Goal: Task Accomplishment & Management: Use online tool/utility

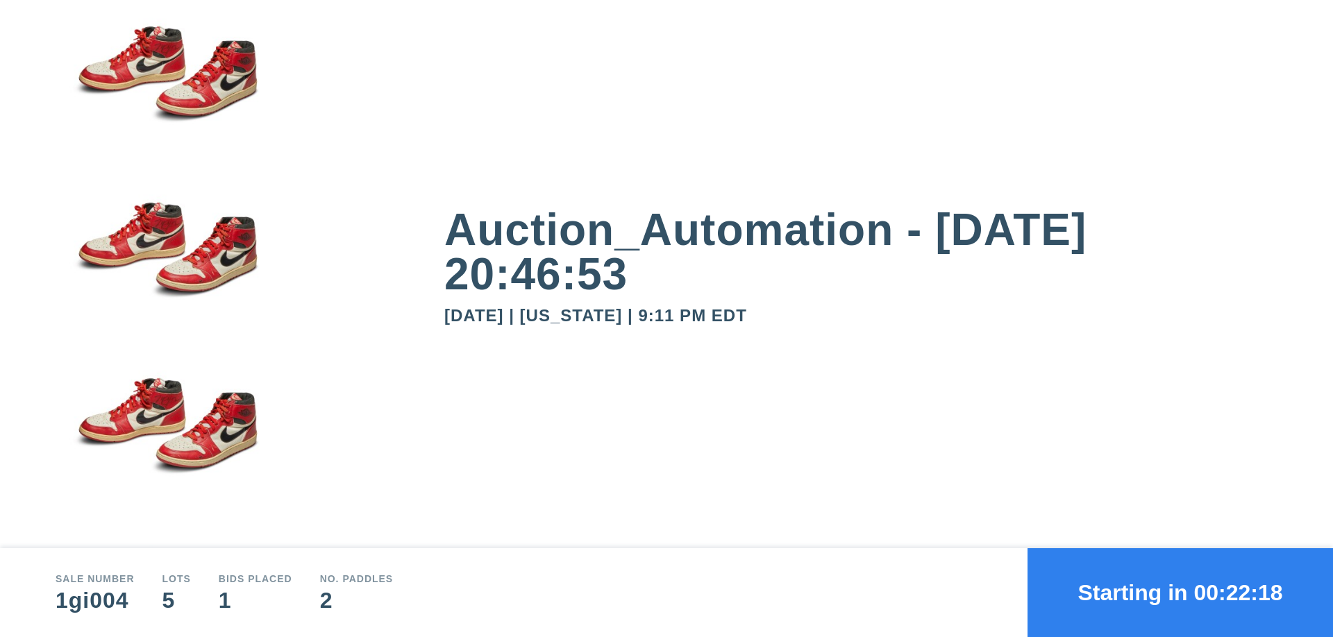
click at [1180, 593] on button "Starting in 00:22:18" at bounding box center [1179, 592] width 305 height 89
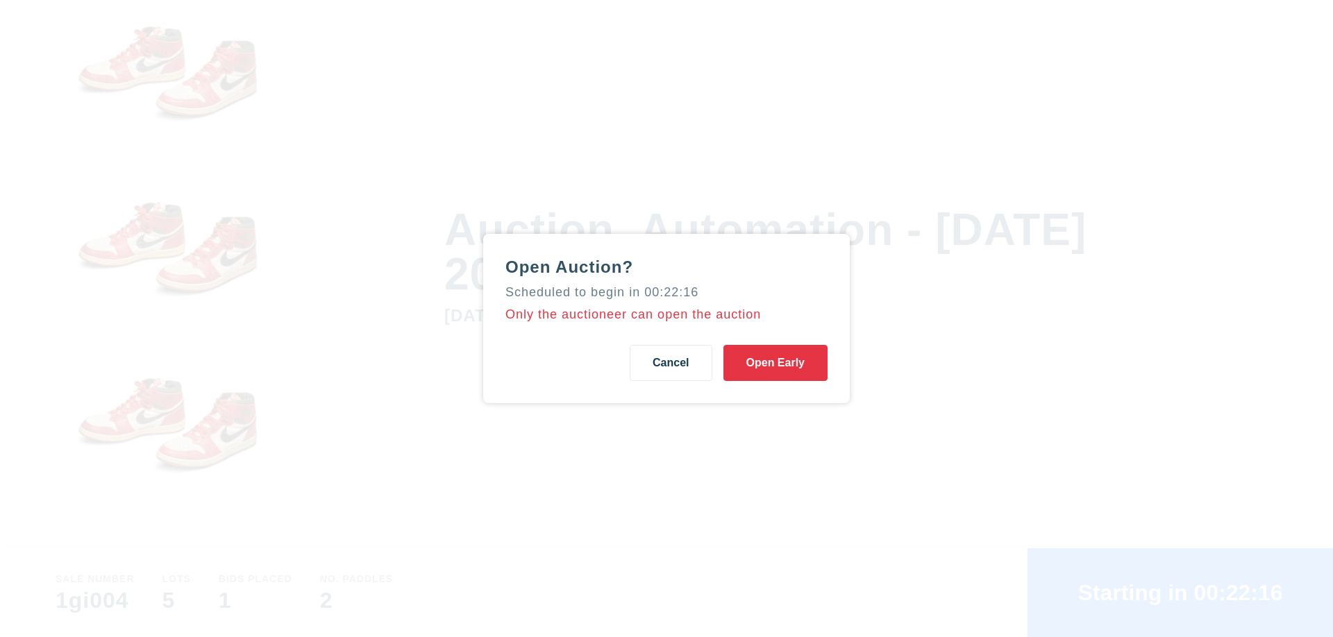
click at [775, 363] on button "Open Early" at bounding box center [775, 363] width 104 height 36
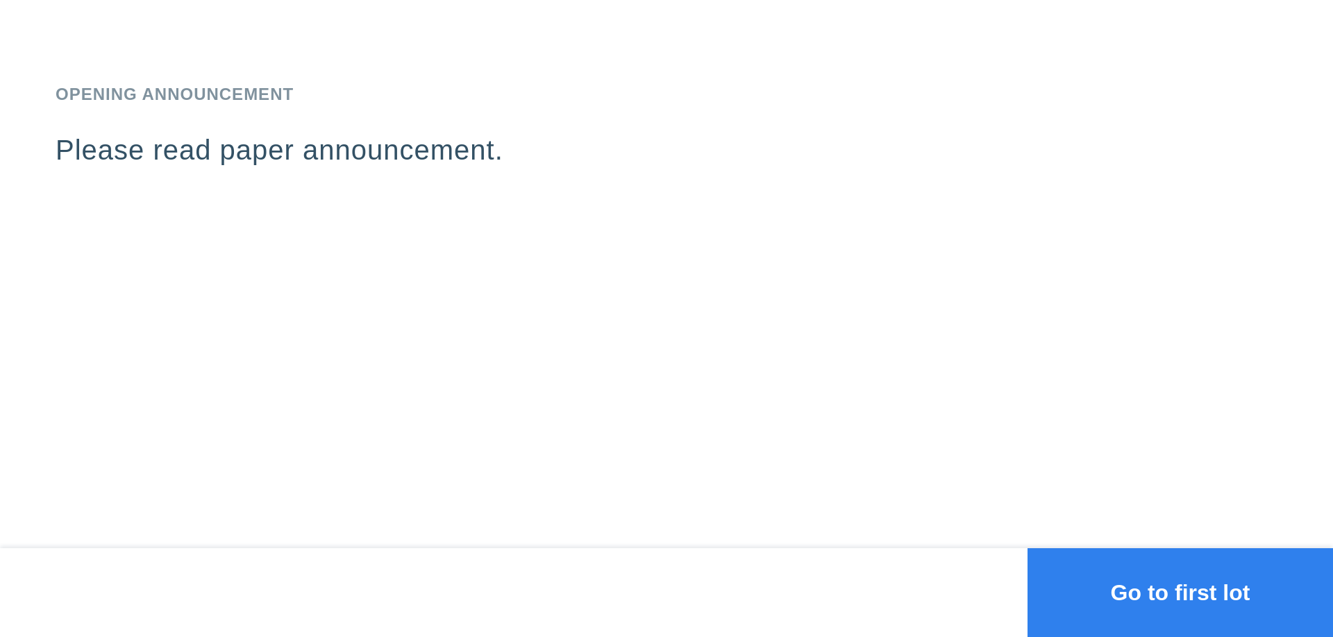
click at [1180, 593] on button "Go to first lot" at bounding box center [1179, 592] width 305 height 89
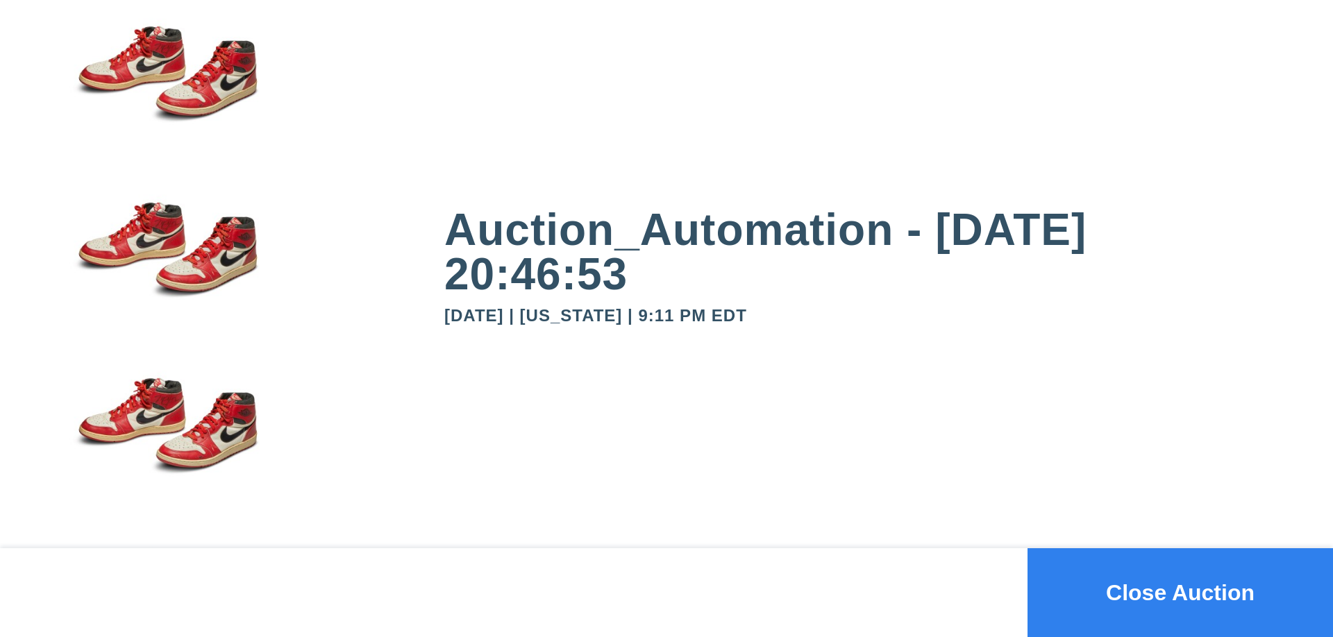
click at [1180, 593] on button "Close Auction" at bounding box center [1179, 592] width 305 height 89
